Goal: Task Accomplishment & Management: Complete application form

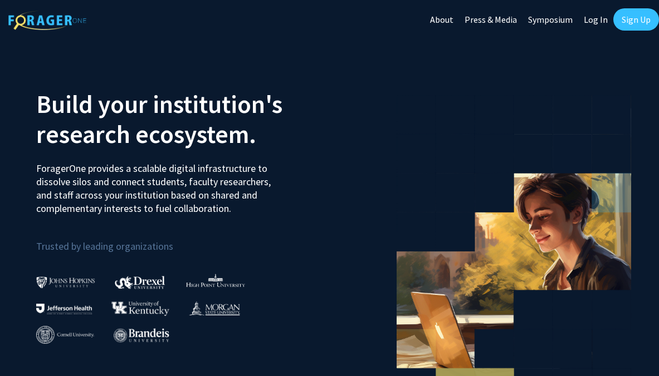
click at [624, 21] on link "Sign Up" at bounding box center [636, 19] width 46 height 22
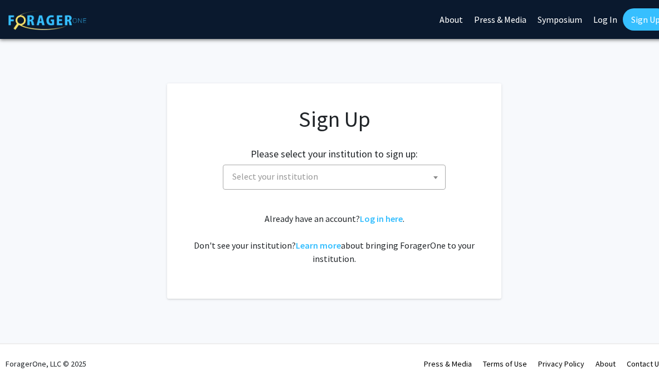
click at [344, 186] on span "Select your institution" at bounding box center [336, 176] width 217 height 23
type input "c"
click at [469, 149] on div "Please select your institution to sign up: [GEOGRAPHIC_DATA] [GEOGRAPHIC_DATA] …" at bounding box center [334, 163] width 306 height 53
click at [381, 216] on link "Log in here" at bounding box center [381, 218] width 43 height 11
select select
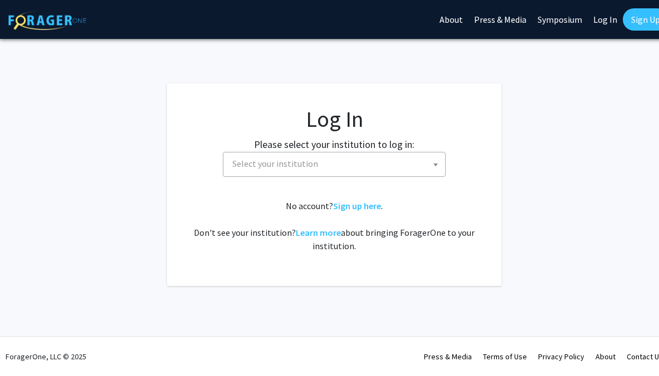
click at [329, 164] on span "Select your institution" at bounding box center [336, 164] width 217 height 23
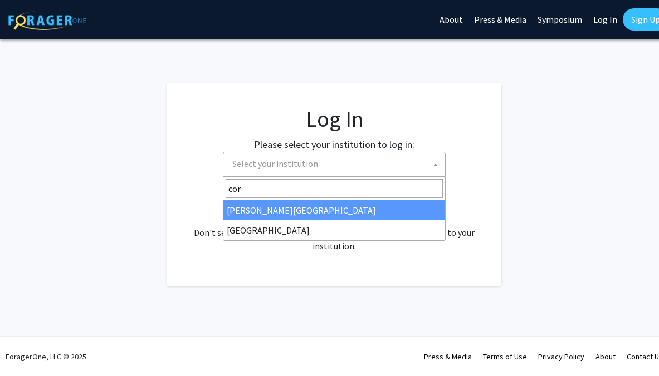
type input "corn"
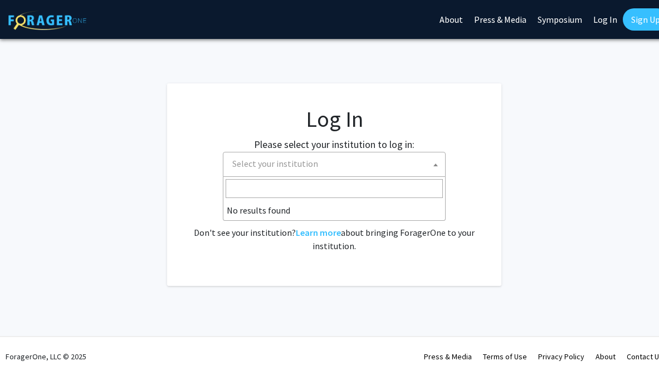
click at [547, 96] on fg-login "Log In Please select your institution to log in: [GEOGRAPHIC_DATA] [GEOGRAPHIC_…" at bounding box center [334, 185] width 668 height 203
click at [349, 206] on link "Sign up here" at bounding box center [357, 205] width 48 height 11
